Goal: Transaction & Acquisition: Register for event/course

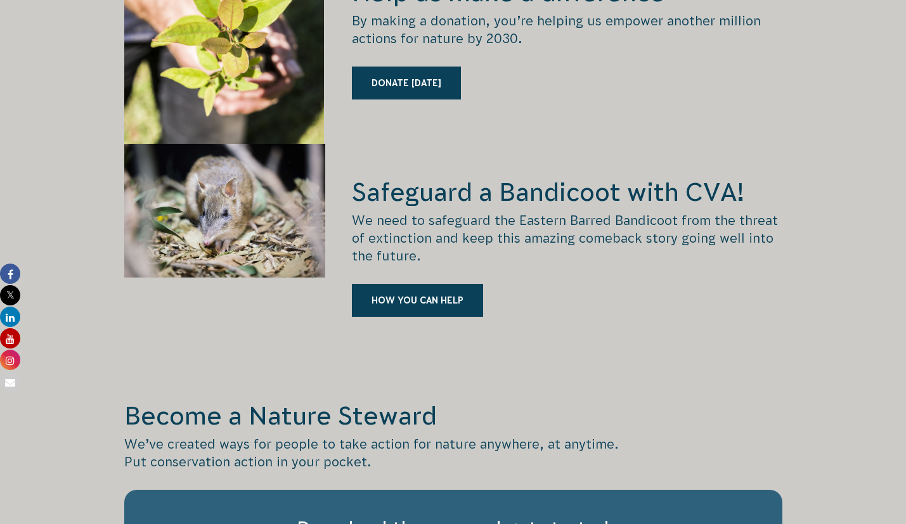
scroll to position [1790, 0]
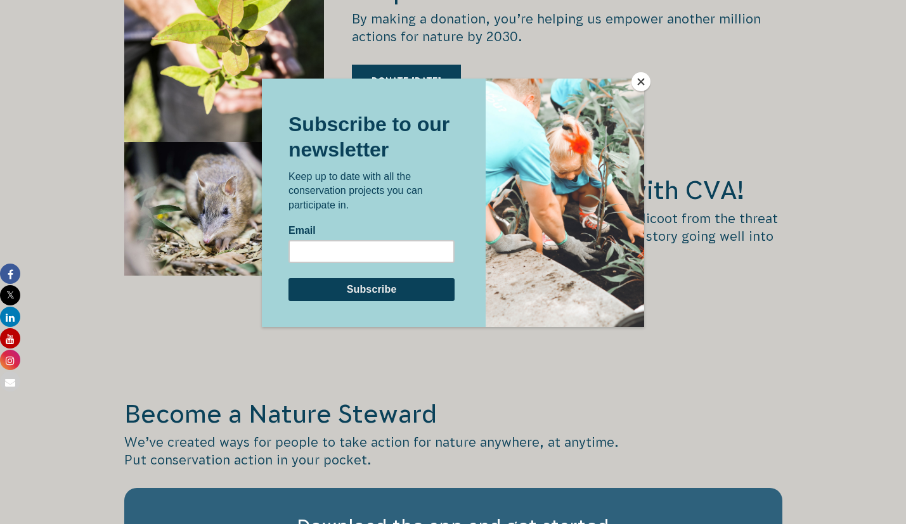
click at [634, 79] on button "Close" at bounding box center [640, 81] width 19 height 19
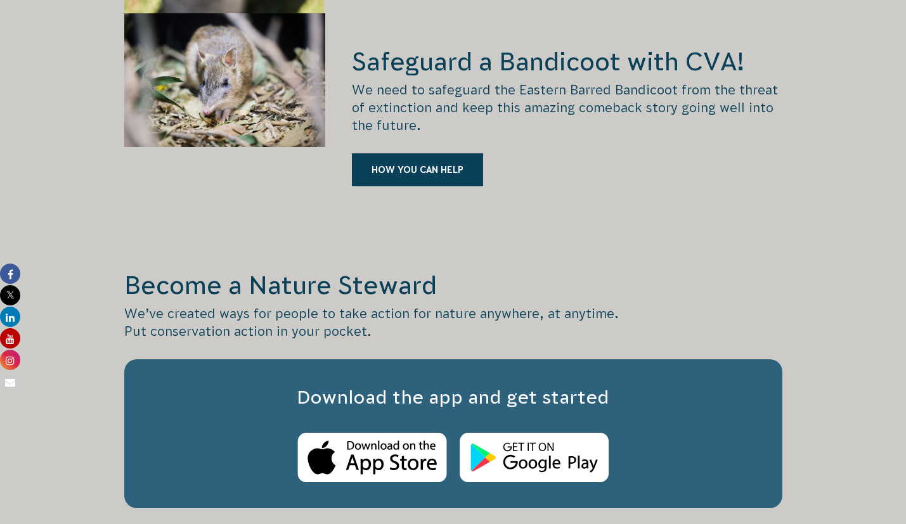
scroll to position [1898, 0]
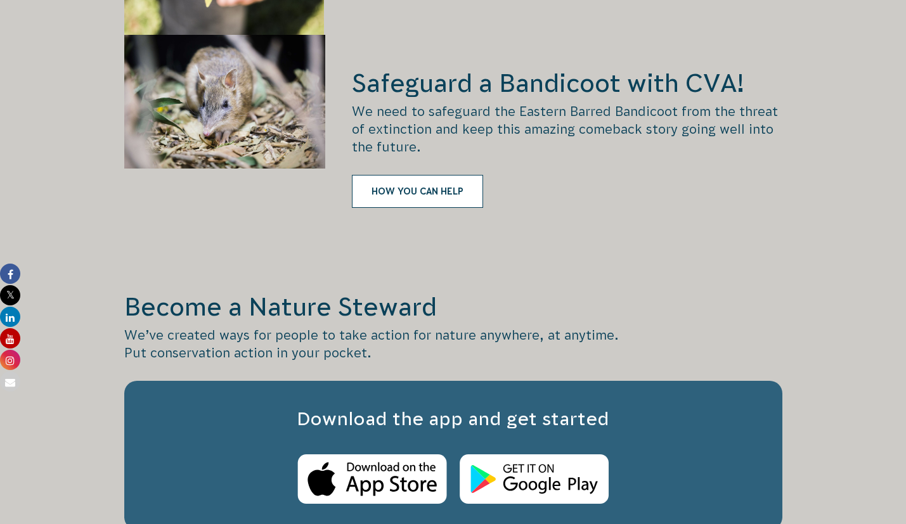
click at [429, 175] on link "HOW YOU CAN HELP" at bounding box center [417, 191] width 131 height 33
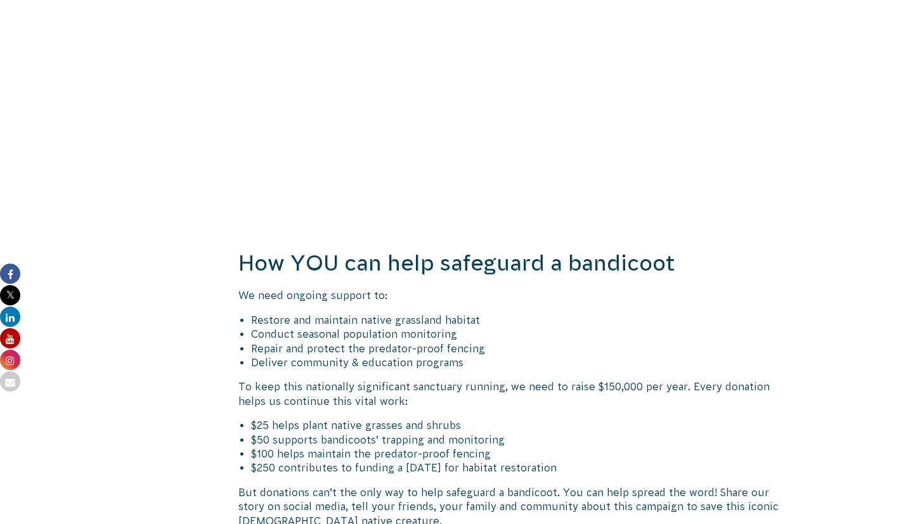
scroll to position [2038, 0]
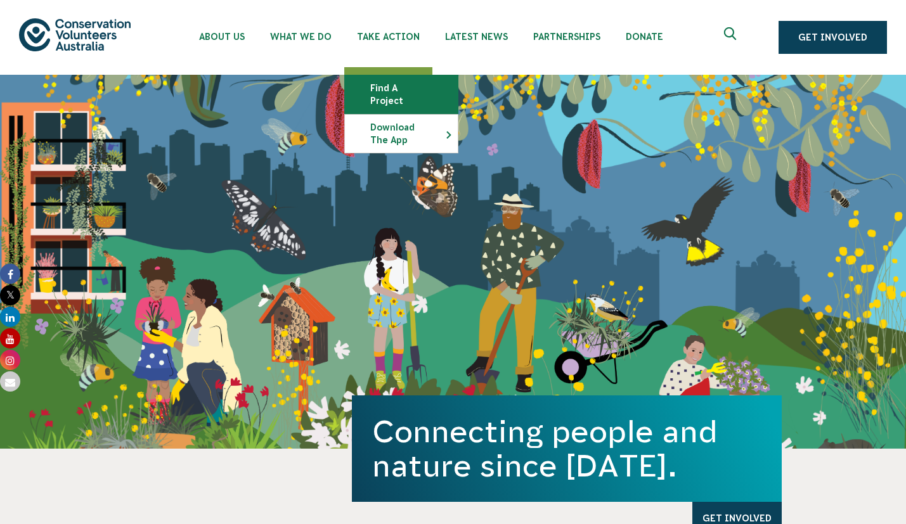
click at [384, 88] on link "Find a project" at bounding box center [401, 94] width 113 height 38
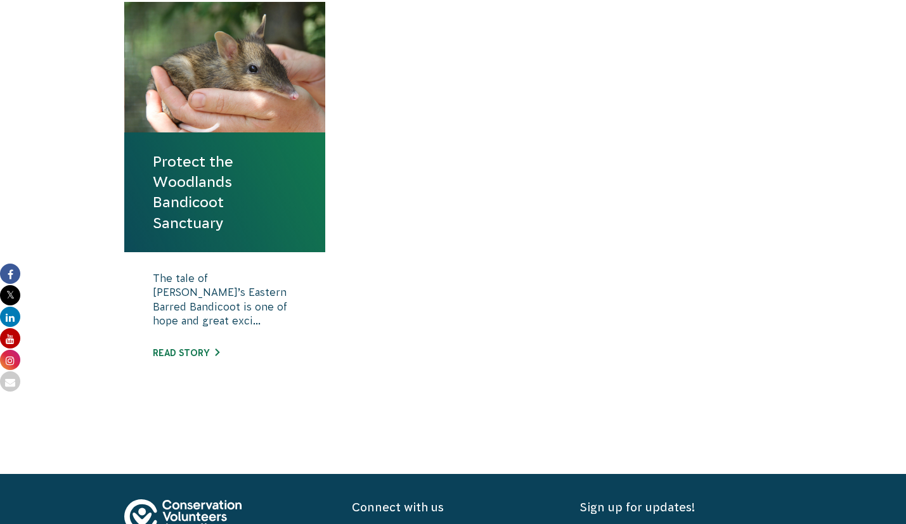
scroll to position [489, 0]
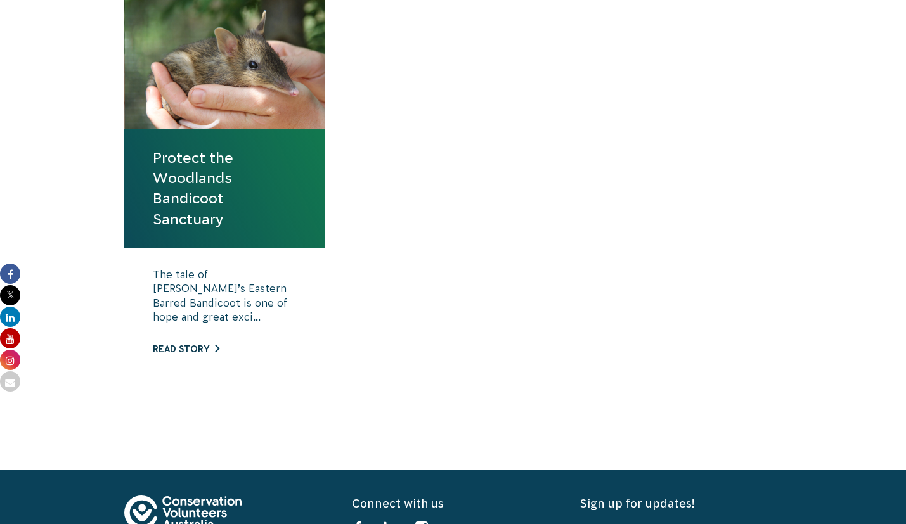
click at [186, 348] on link "Read story" at bounding box center [186, 349] width 67 height 10
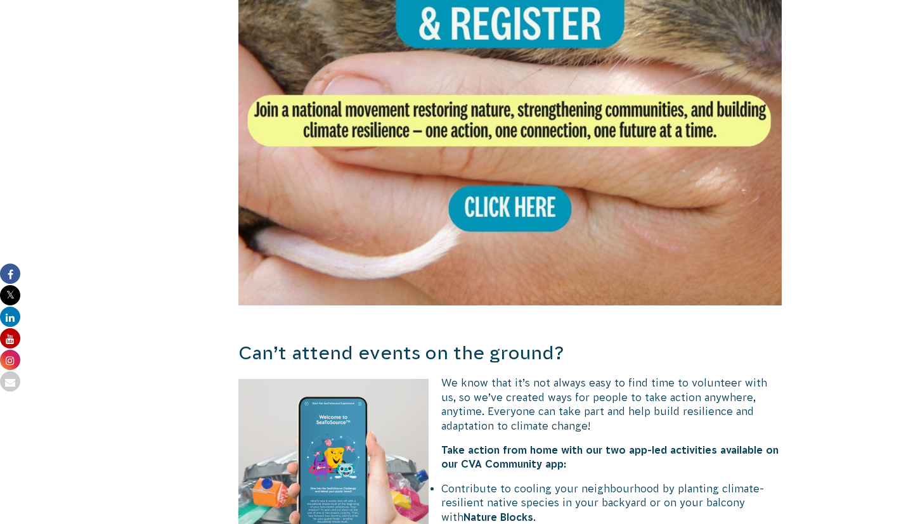
scroll to position [2701, 0]
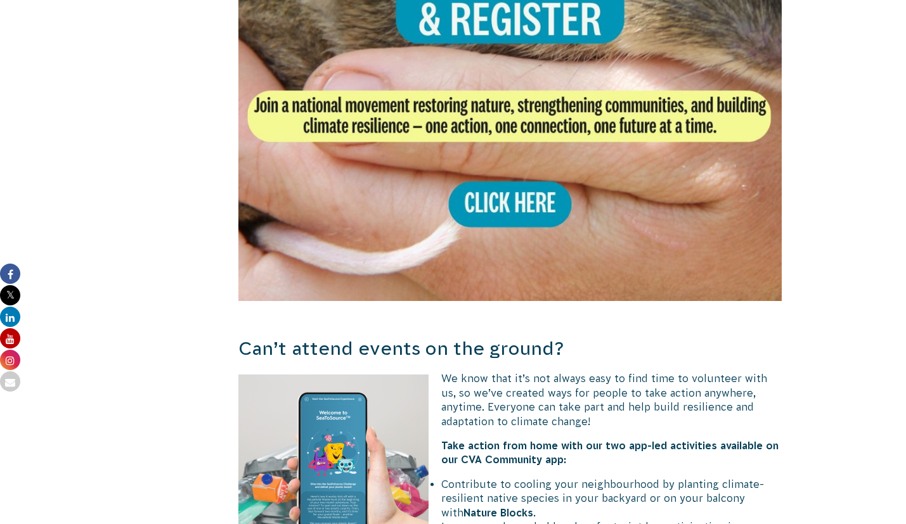
click at [495, 179] on img at bounding box center [510, 29] width 544 height 544
